Goal: Information Seeking & Learning: Check status

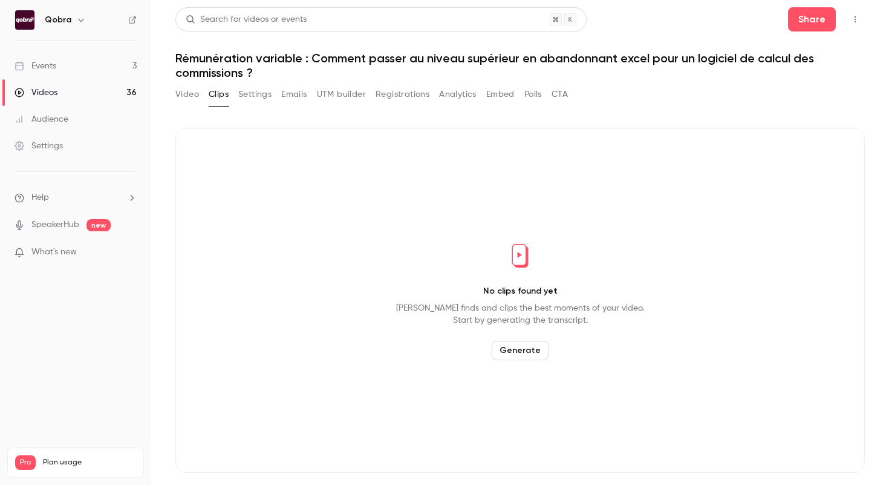
click at [47, 60] on div "Events" at bounding box center [36, 66] width 42 height 12
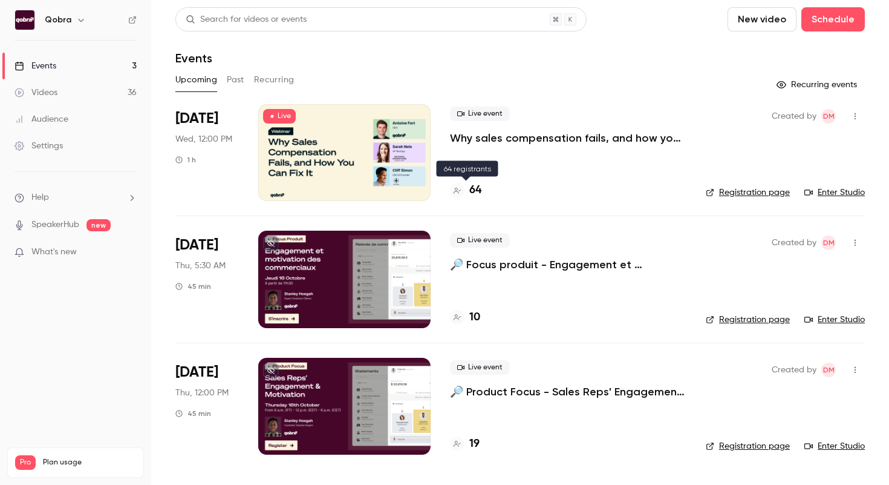
click at [476, 192] on h4 "64" at bounding box center [475, 190] width 12 height 16
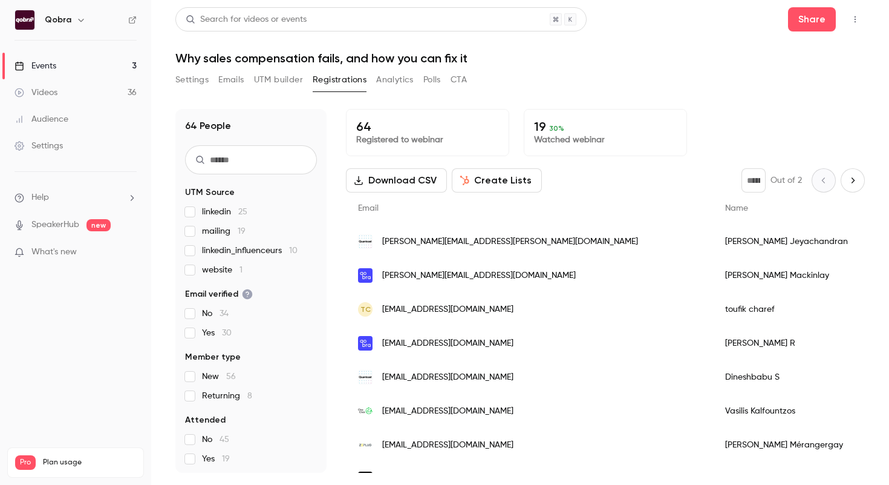
click at [397, 81] on button "Analytics" at bounding box center [395, 79] width 38 height 19
